Goal: Task Accomplishment & Management: Manage account settings

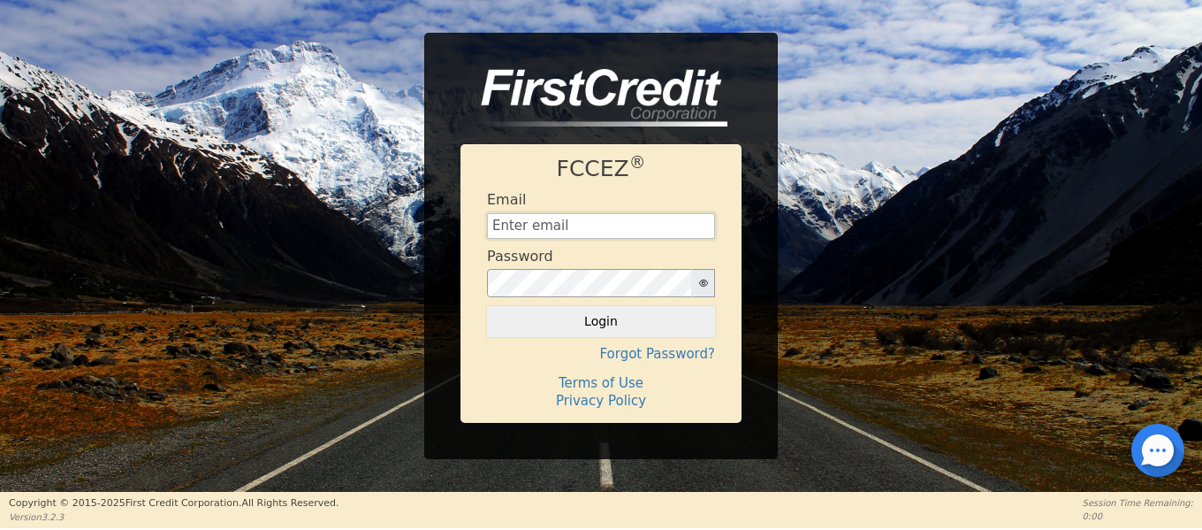
type input "[EMAIL_ADDRESS][DOMAIN_NAME]"
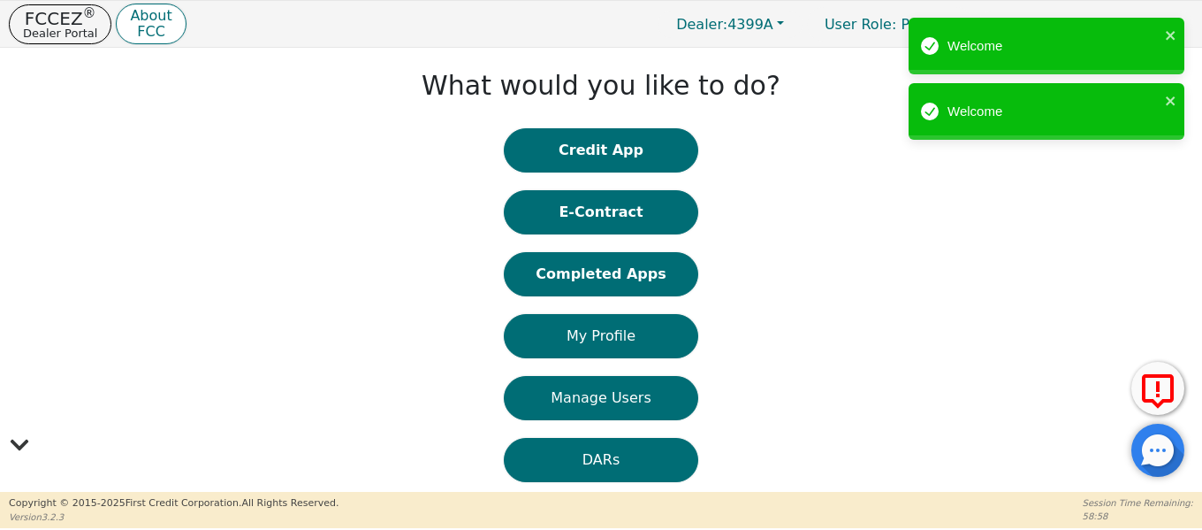
click at [599, 284] on button "Completed Apps" at bounding box center [601, 274] width 194 height 44
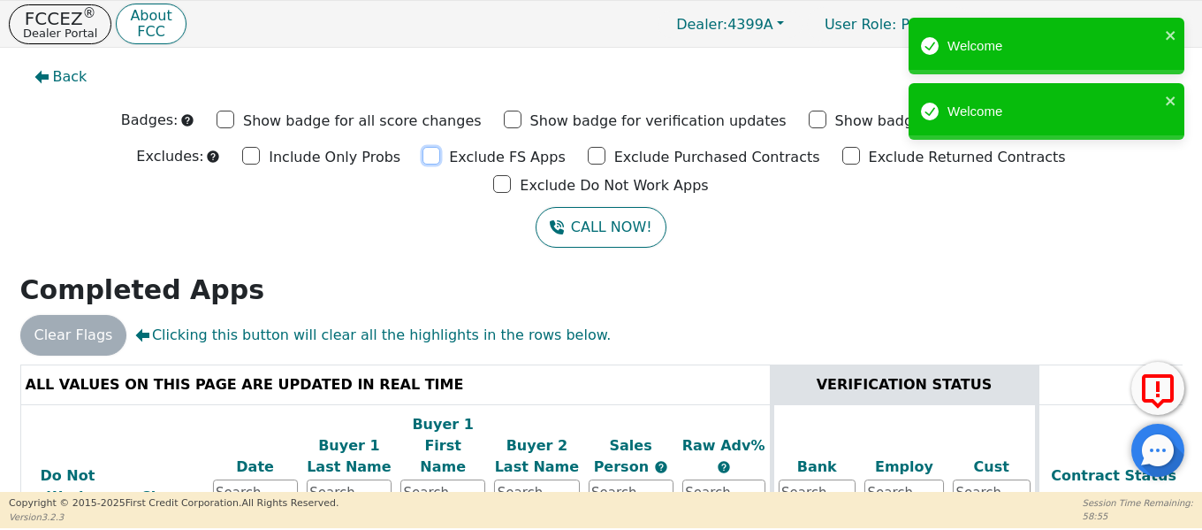
drag, startPoint x: 339, startPoint y: 154, endPoint x: 422, endPoint y: 154, distance: 83.1
click at [423, 154] on input "Exclude FS Apps" at bounding box center [432, 156] width 18 height 18
checkbox input "true"
drag, startPoint x: 487, startPoint y: 156, endPoint x: 650, endPoint y: 159, distance: 162.7
click at [588, 156] on input "Exclude Purchased Contracts" at bounding box center [597, 156] width 18 height 18
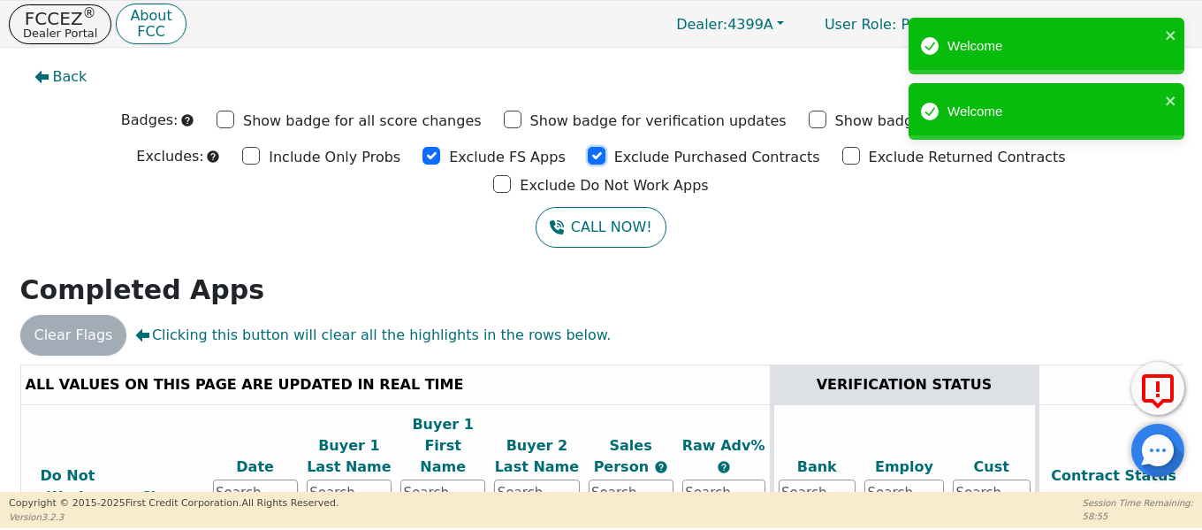
checkbox input "true"
drag, startPoint x: 718, startPoint y: 153, endPoint x: 744, endPoint y: 159, distance: 27.2
click at [843, 153] on input "Exclude Returned Contracts" at bounding box center [852, 156] width 18 height 18
checkbox input "true"
click at [511, 175] on input "Exclude Do Not Work Apps" at bounding box center [502, 184] width 18 height 18
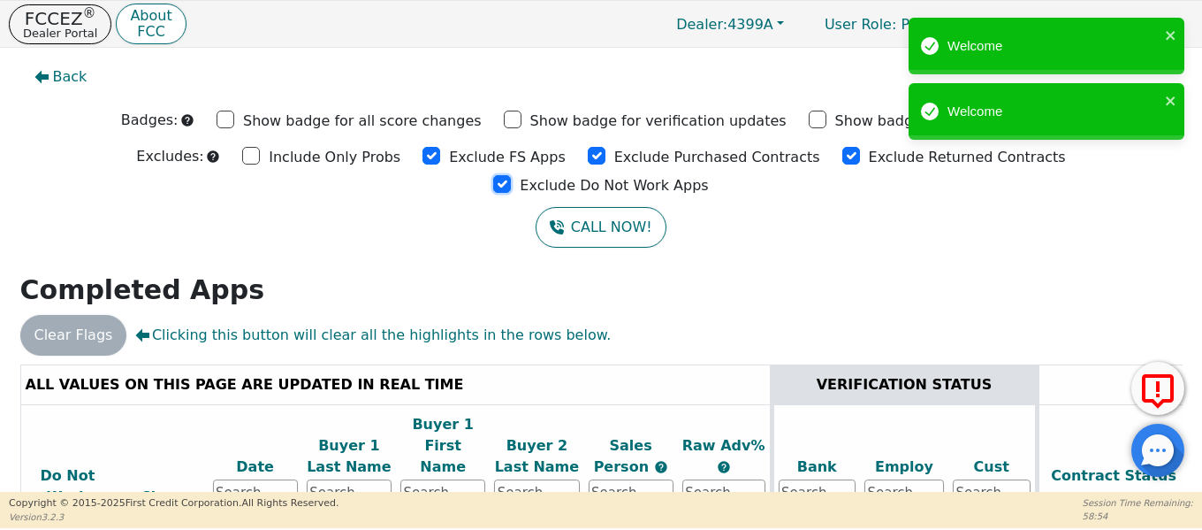
checkbox input "true"
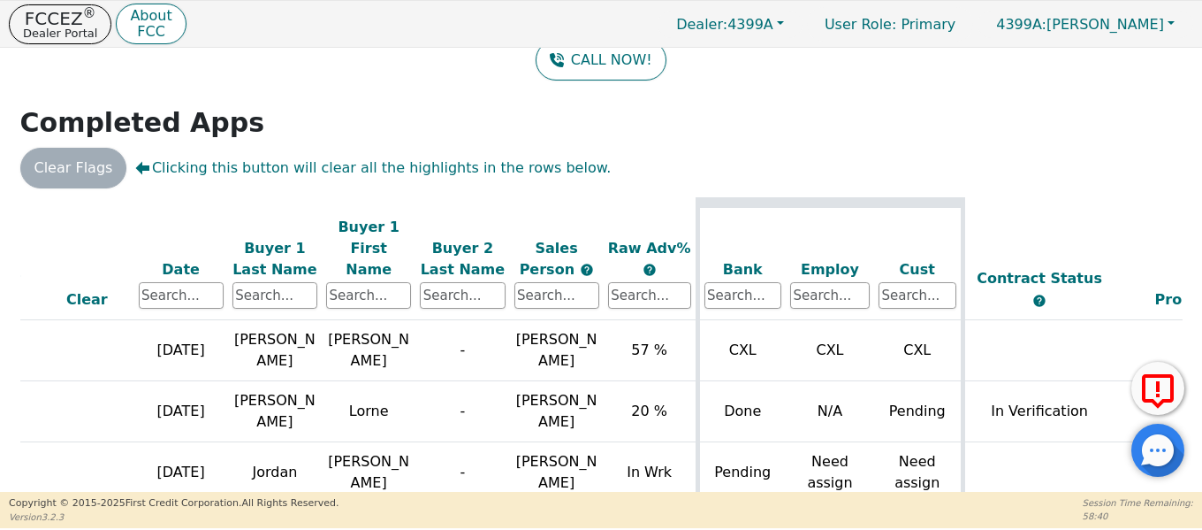
scroll to position [30, 59]
